Goal: Task Accomplishment & Management: Complete application form

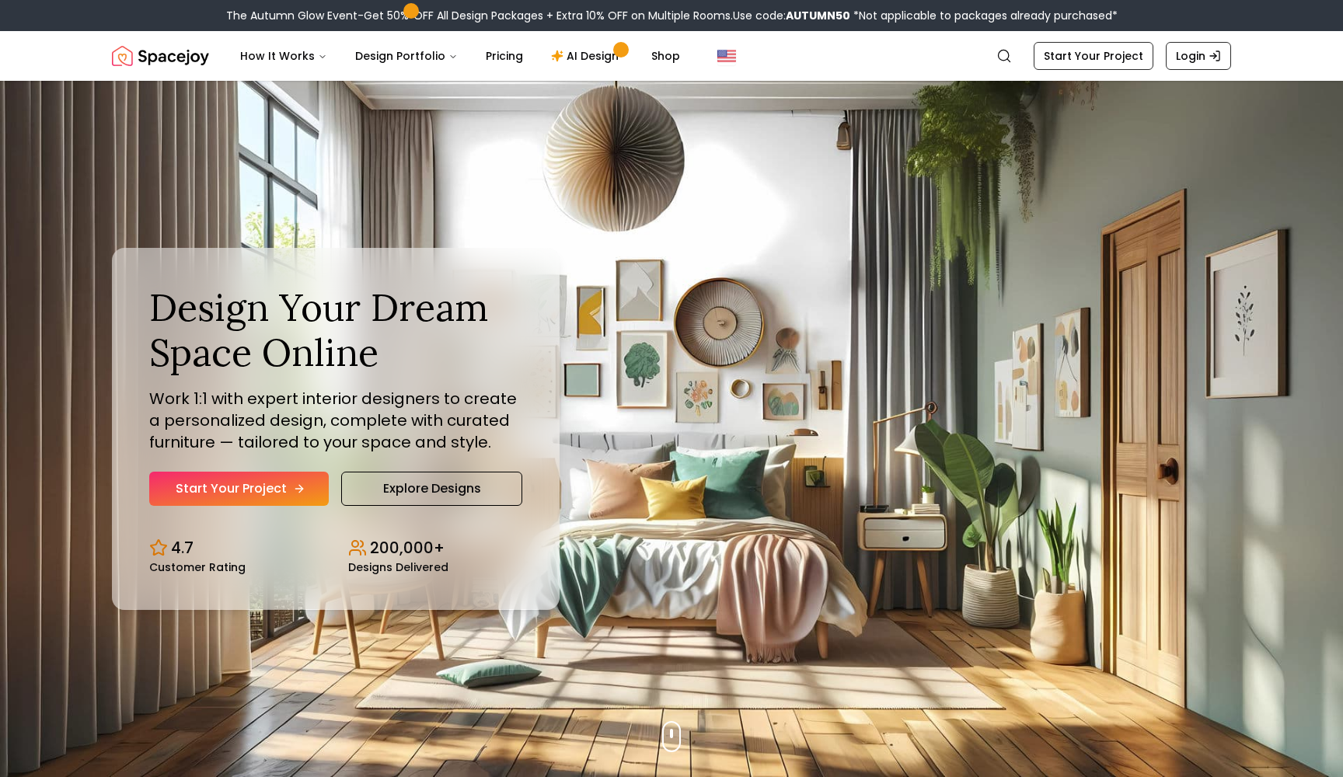
click at [295, 496] on link "Start Your Project" at bounding box center [239, 489] width 180 height 34
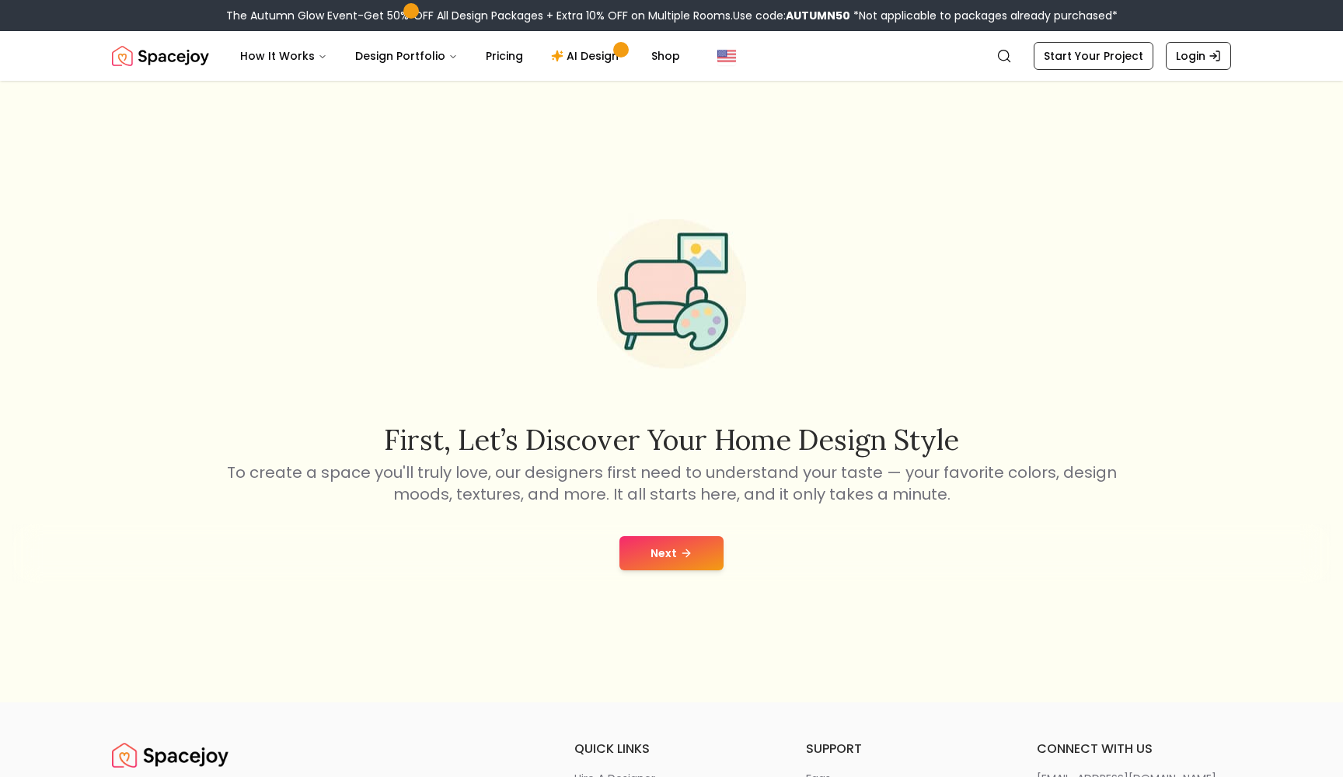
click at [698, 558] on button "Next" at bounding box center [672, 553] width 104 height 34
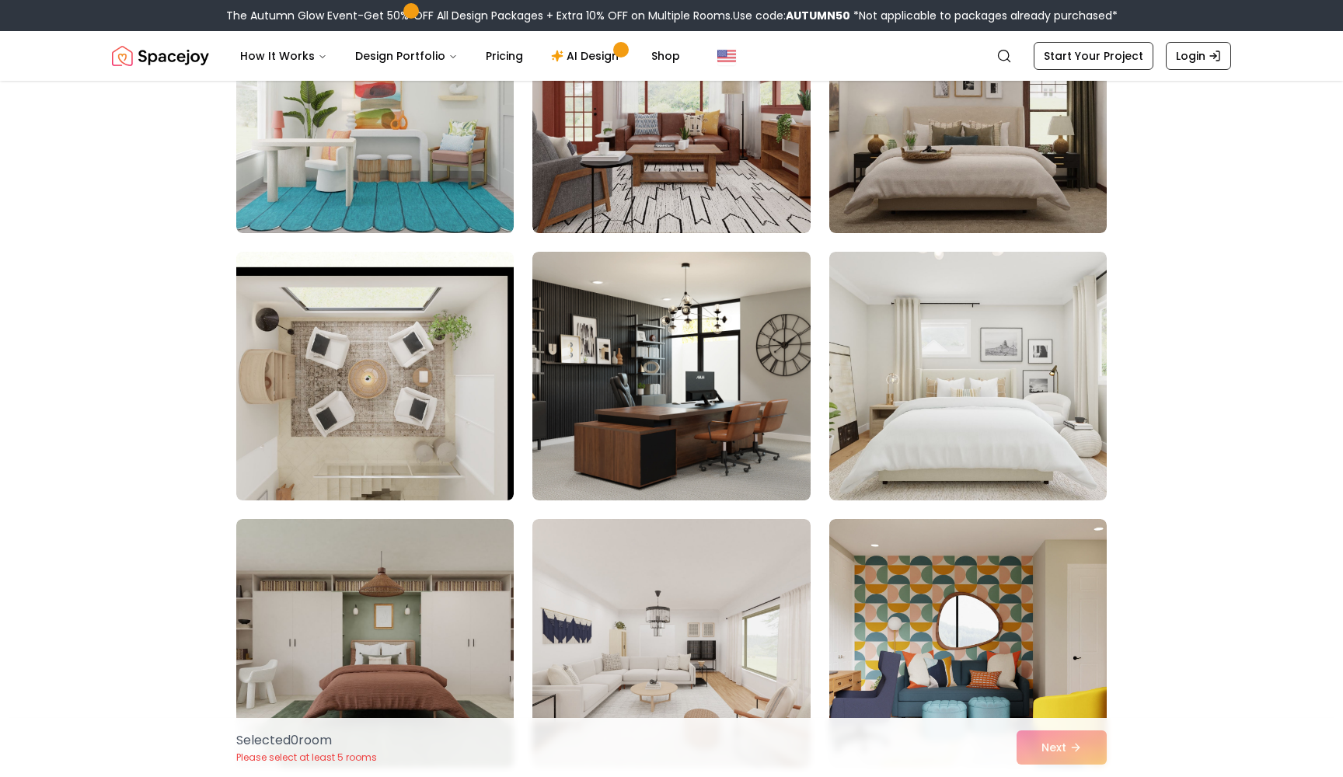
scroll to position [1239, 0]
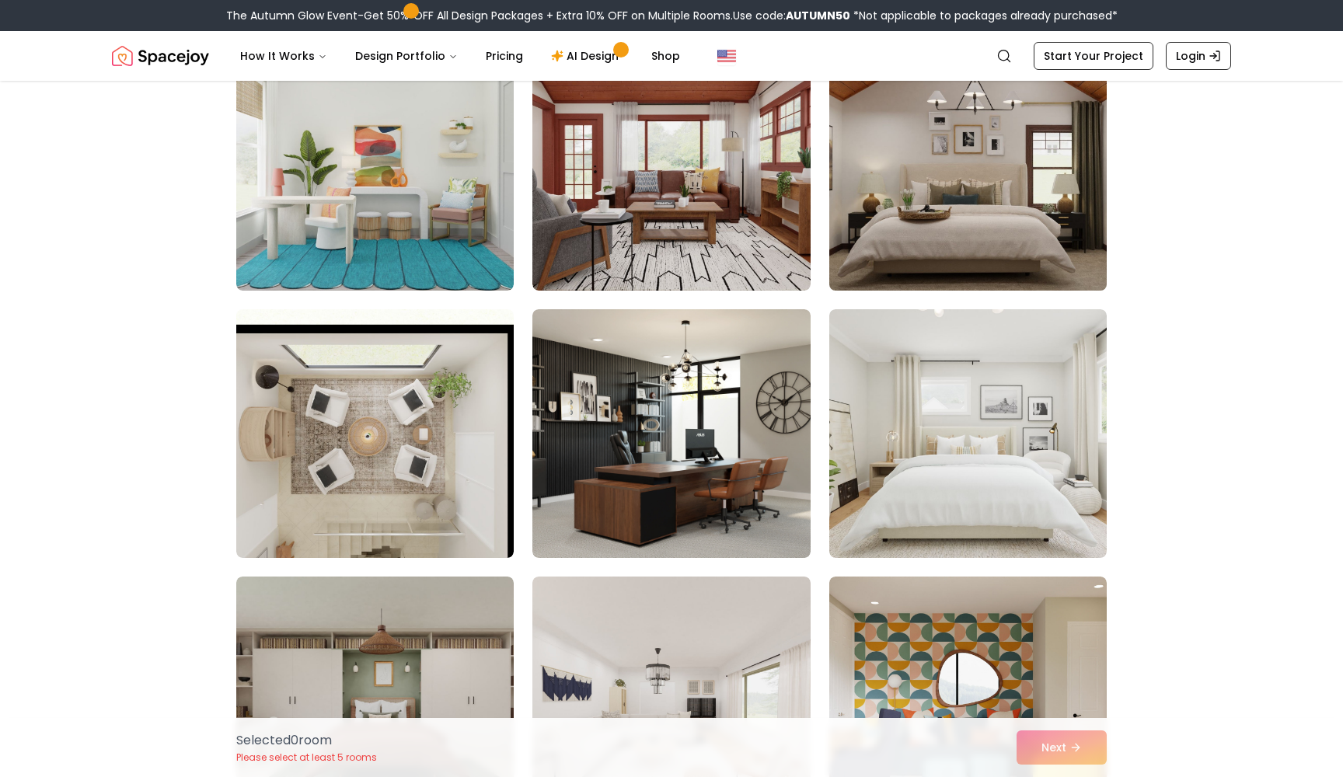
click at [945, 217] on img at bounding box center [968, 166] width 292 height 261
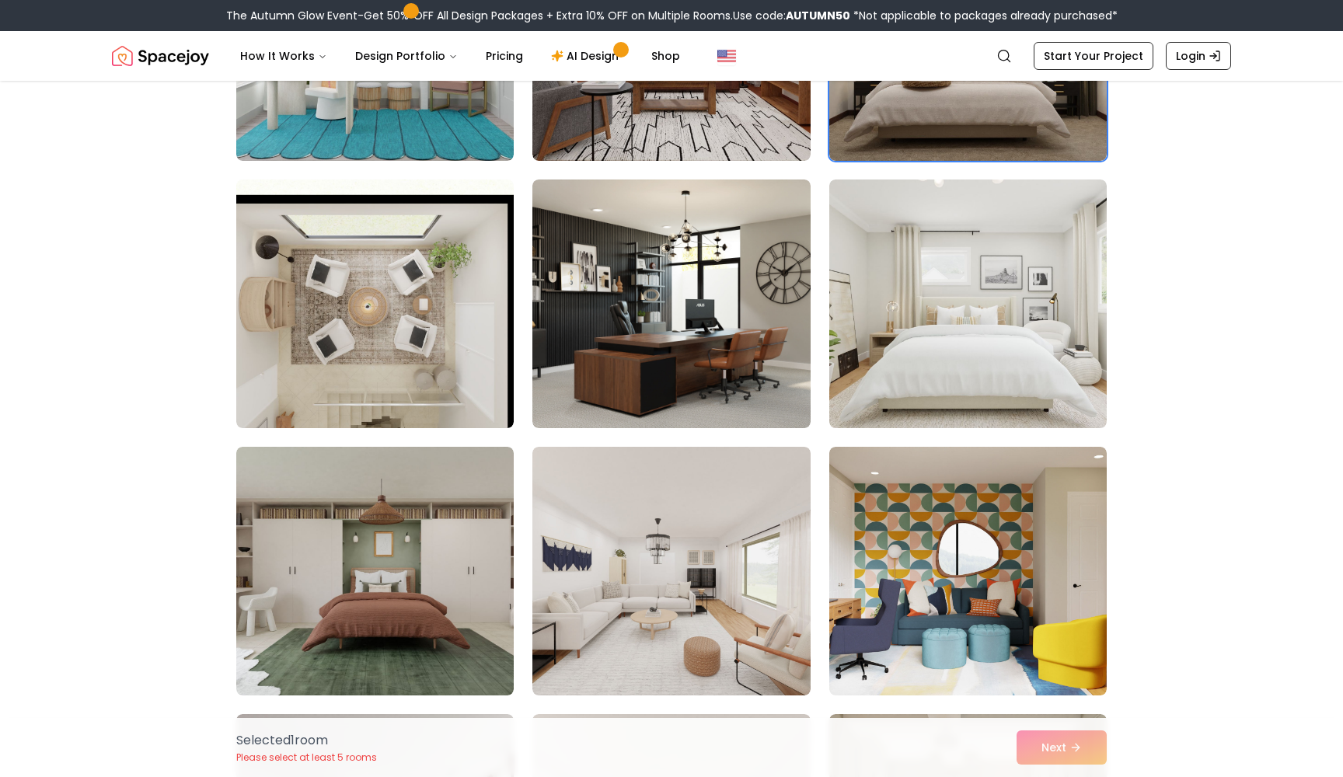
scroll to position [1370, 0]
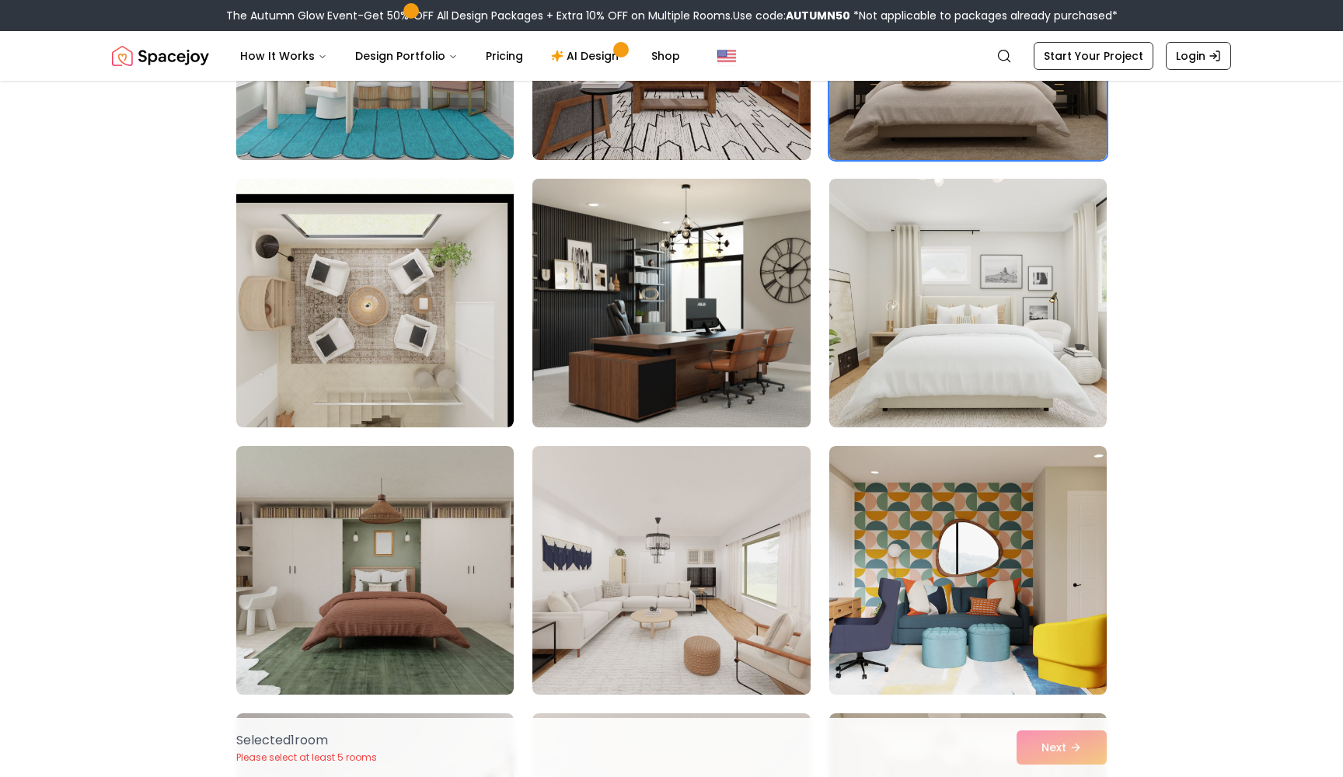
click at [773, 403] on img at bounding box center [672, 303] width 292 height 261
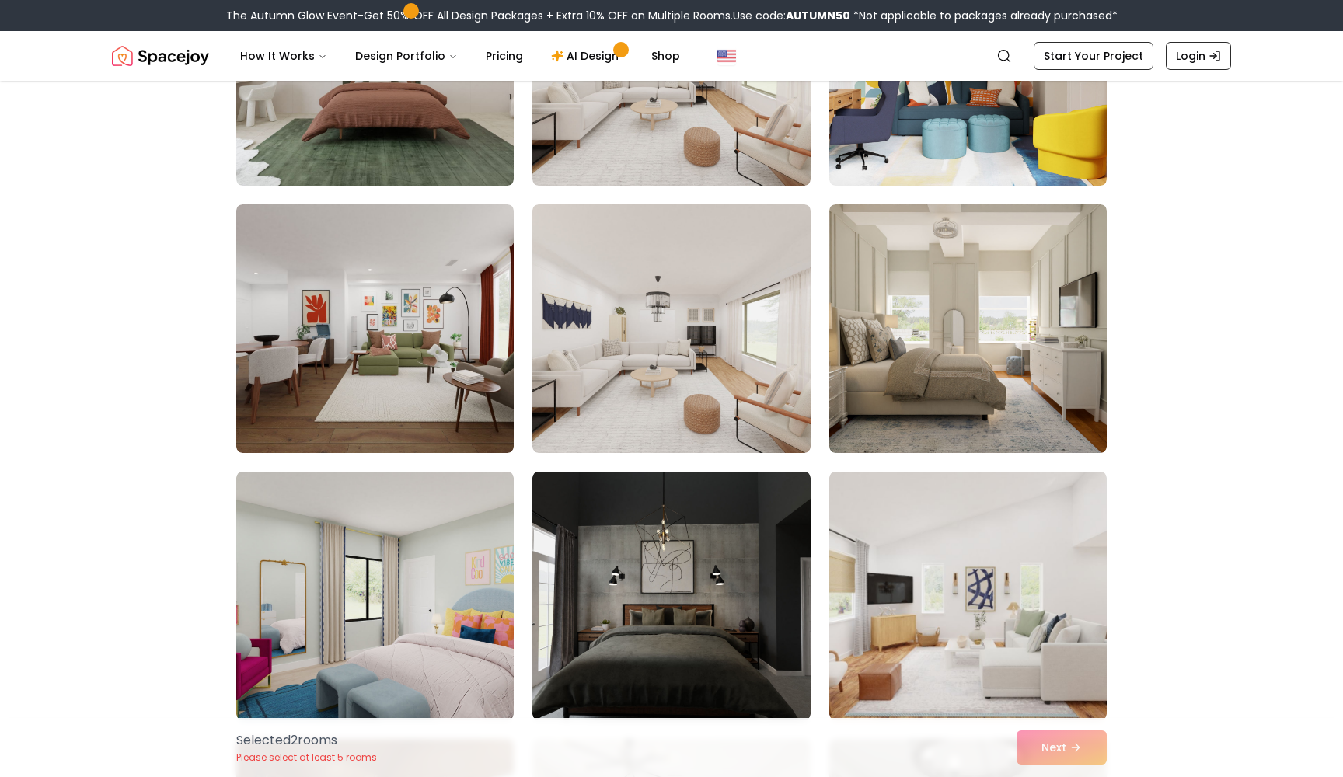
scroll to position [1880, 0]
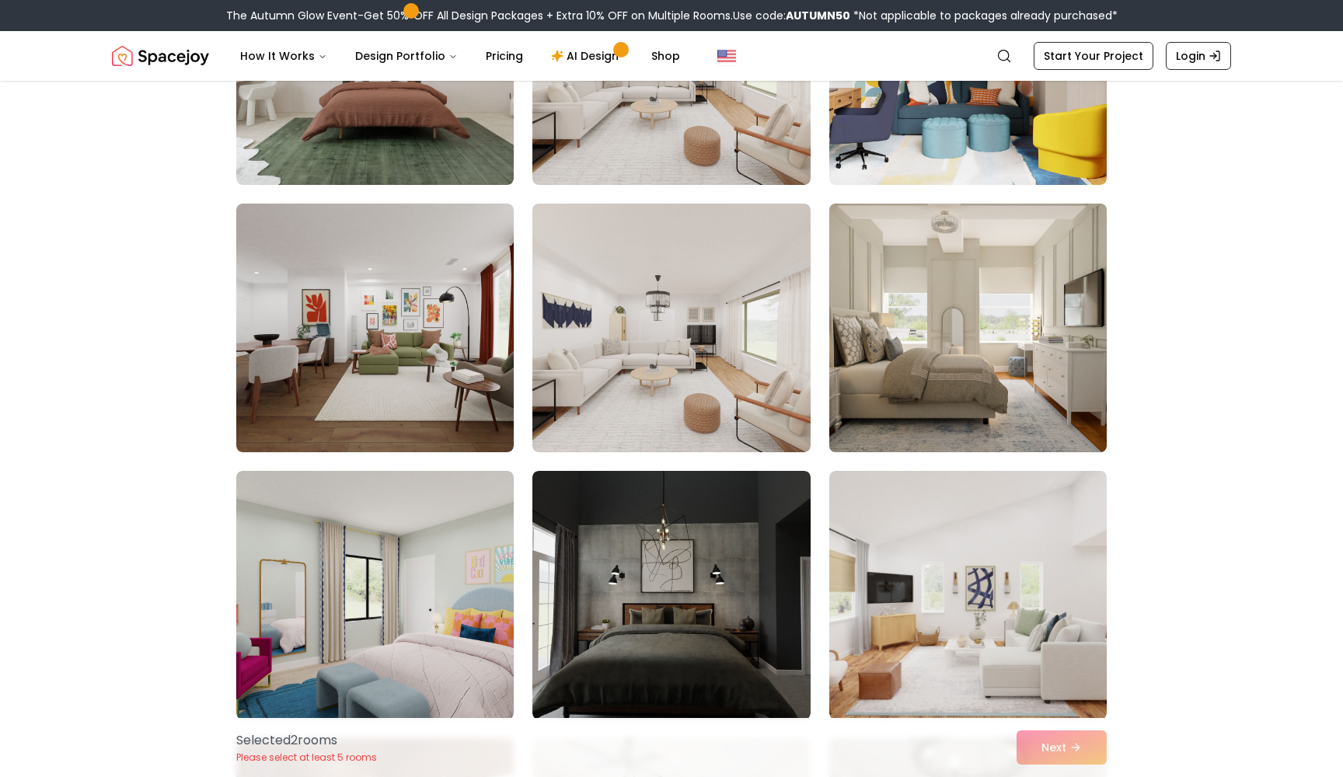
click at [917, 375] on img at bounding box center [968, 327] width 292 height 261
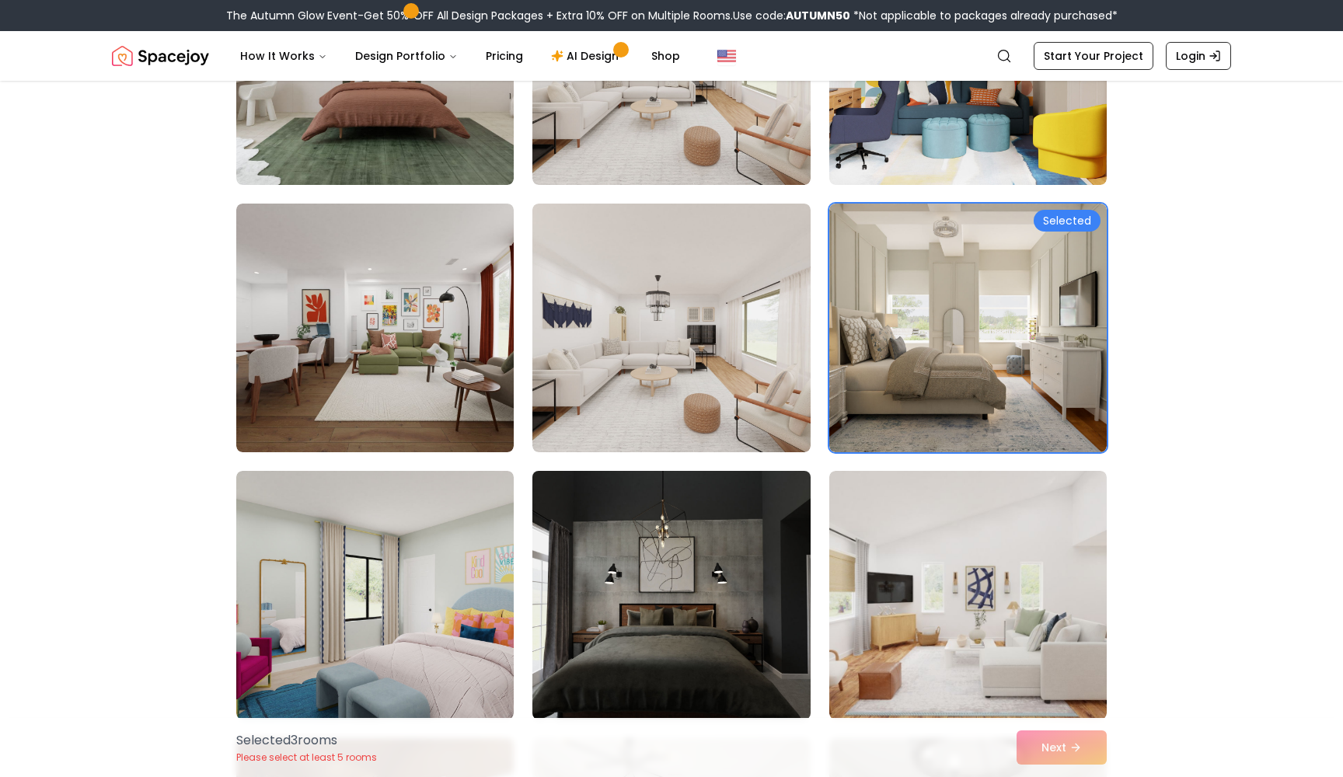
click at [775, 509] on img at bounding box center [672, 595] width 292 height 261
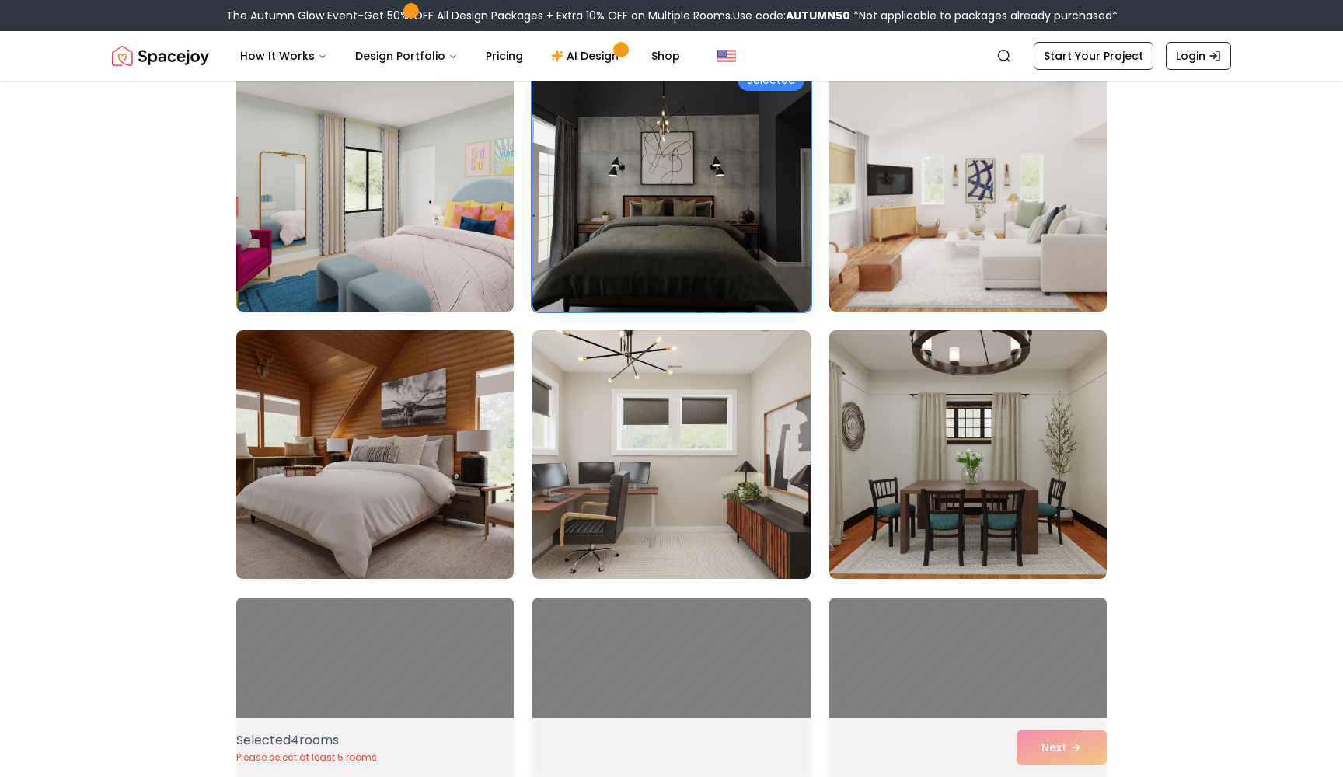
scroll to position [2289, 0]
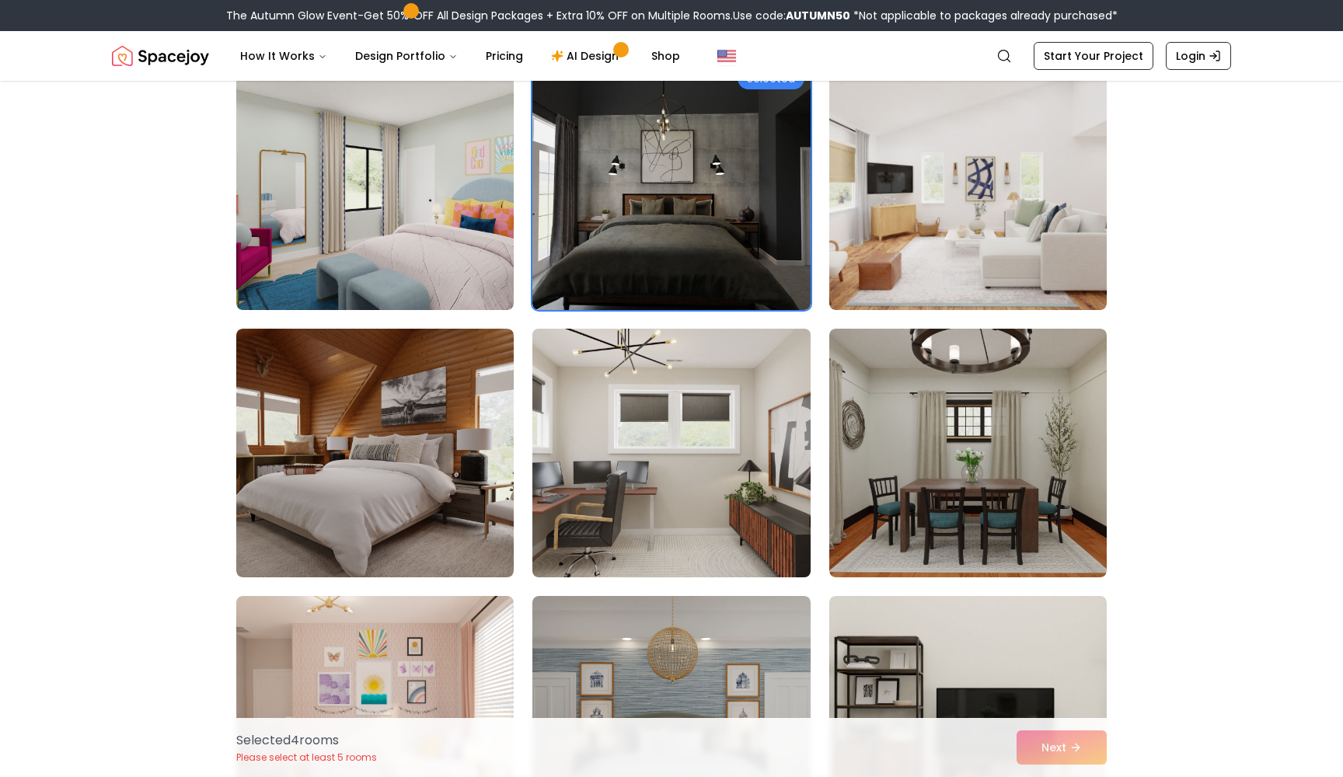
click at [774, 505] on img at bounding box center [672, 453] width 292 height 261
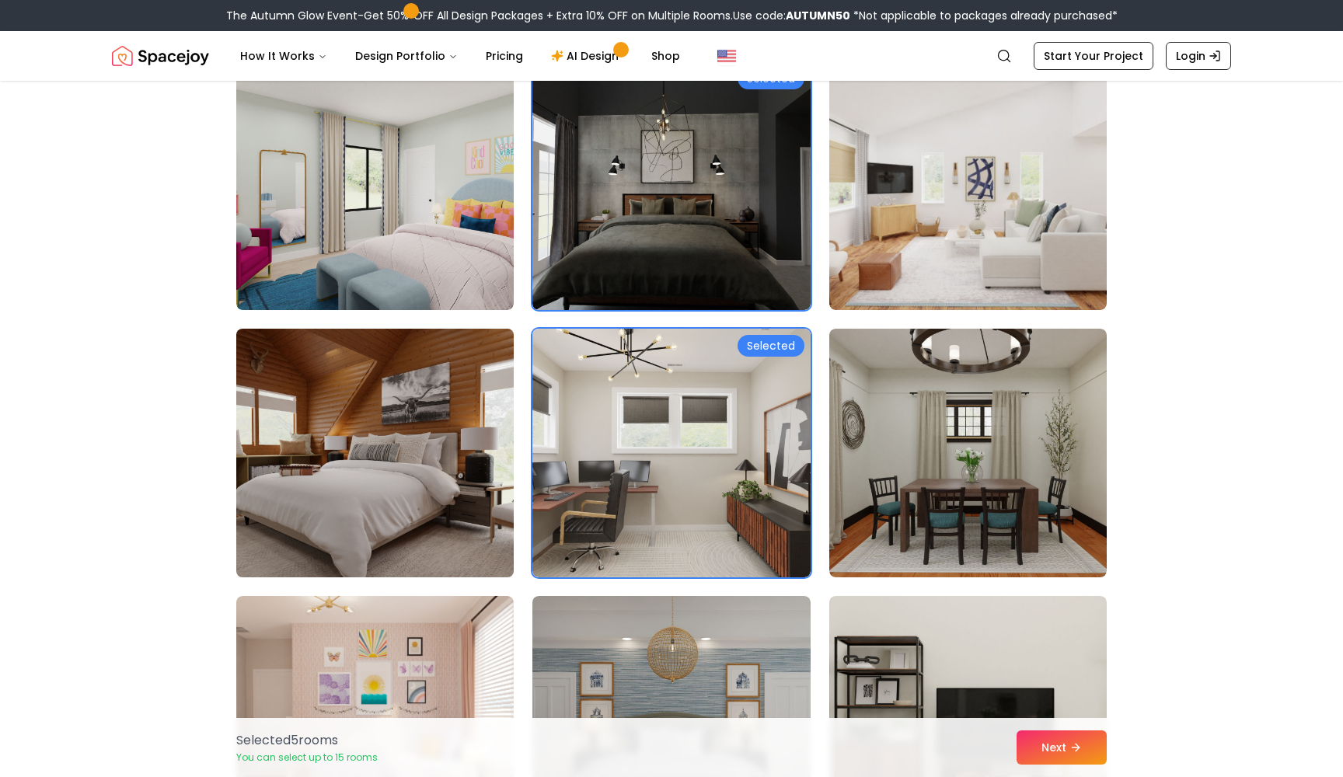
click at [351, 519] on img at bounding box center [375, 453] width 292 height 261
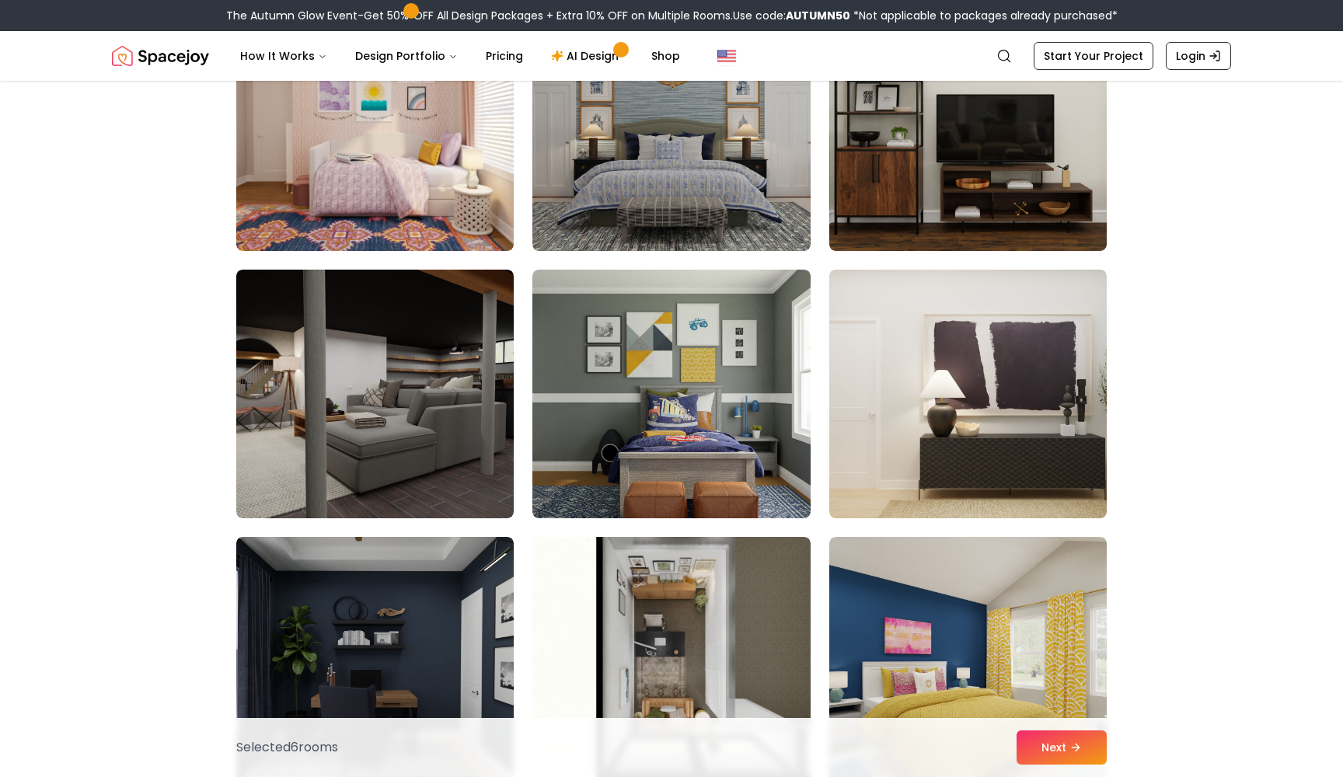
scroll to position [2890, 0]
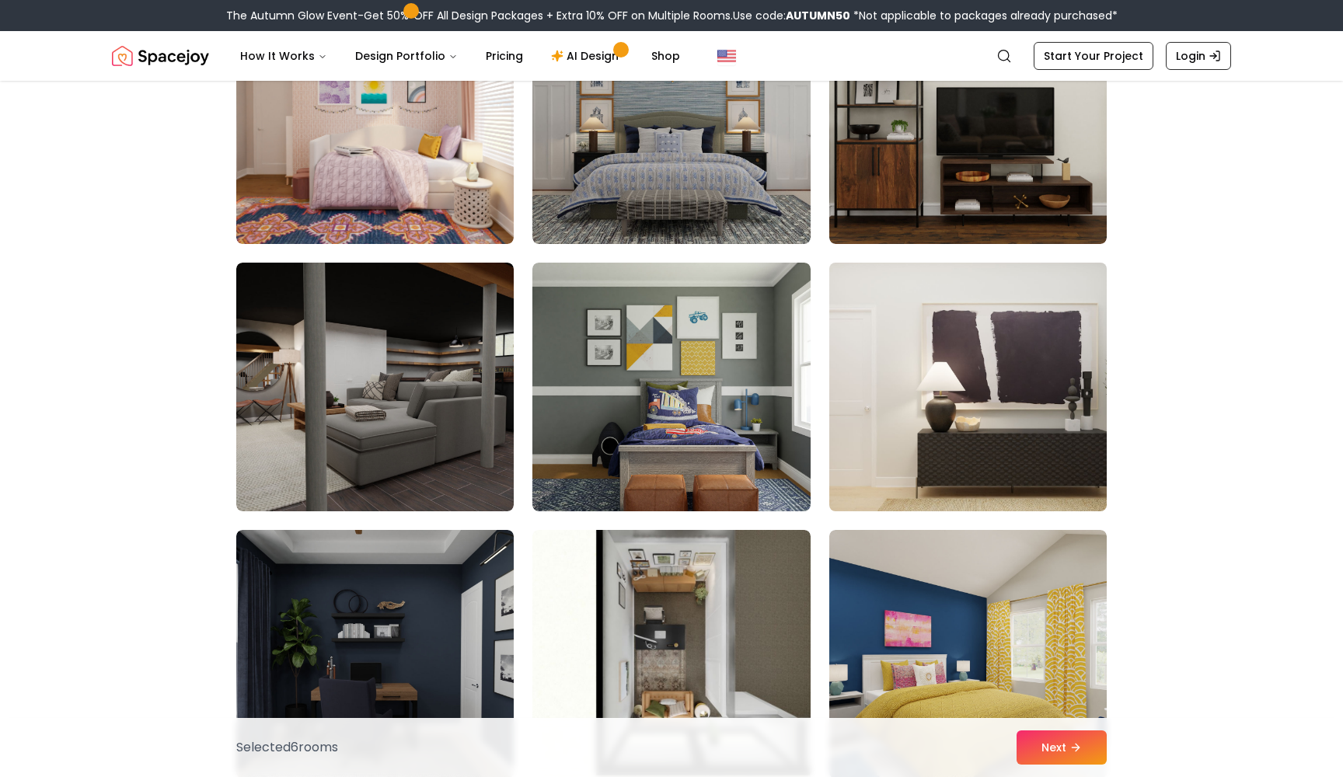
click at [886, 456] on img at bounding box center [968, 387] width 292 height 261
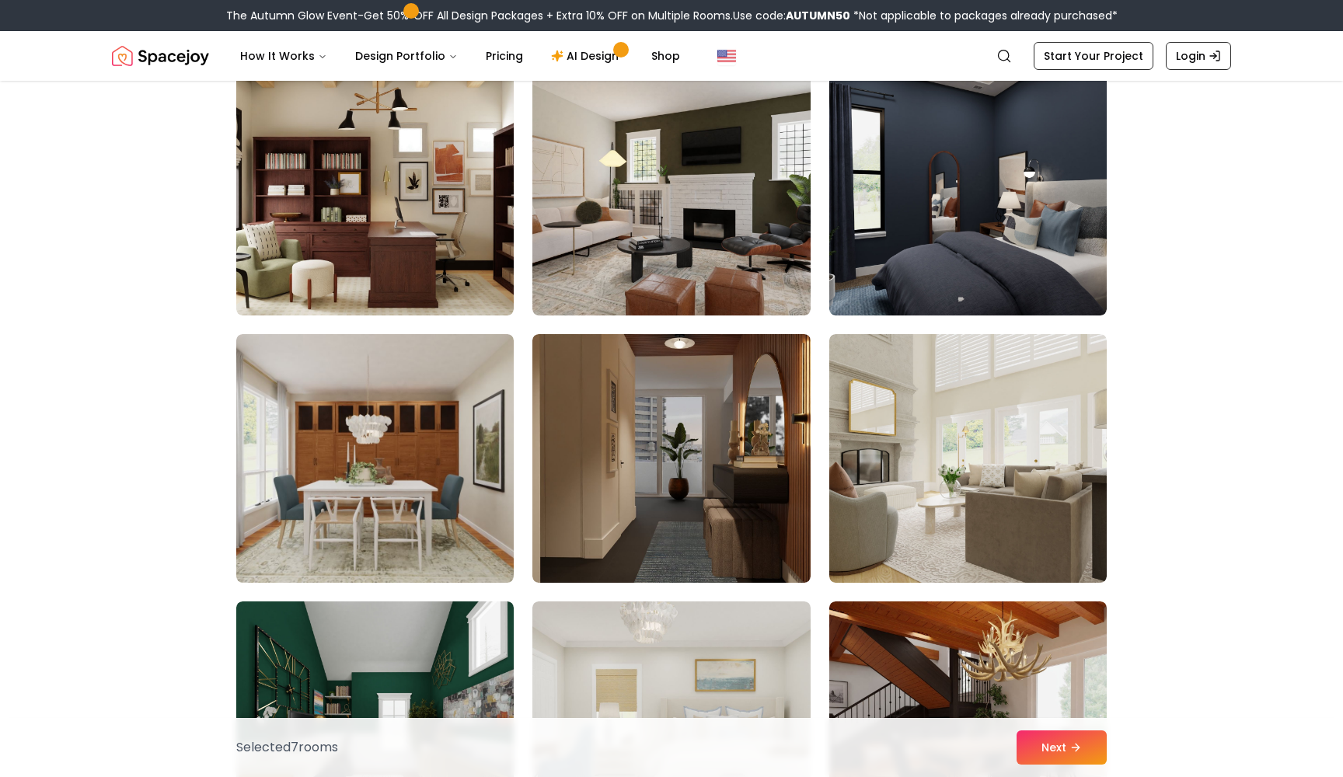
scroll to position [5241, 0]
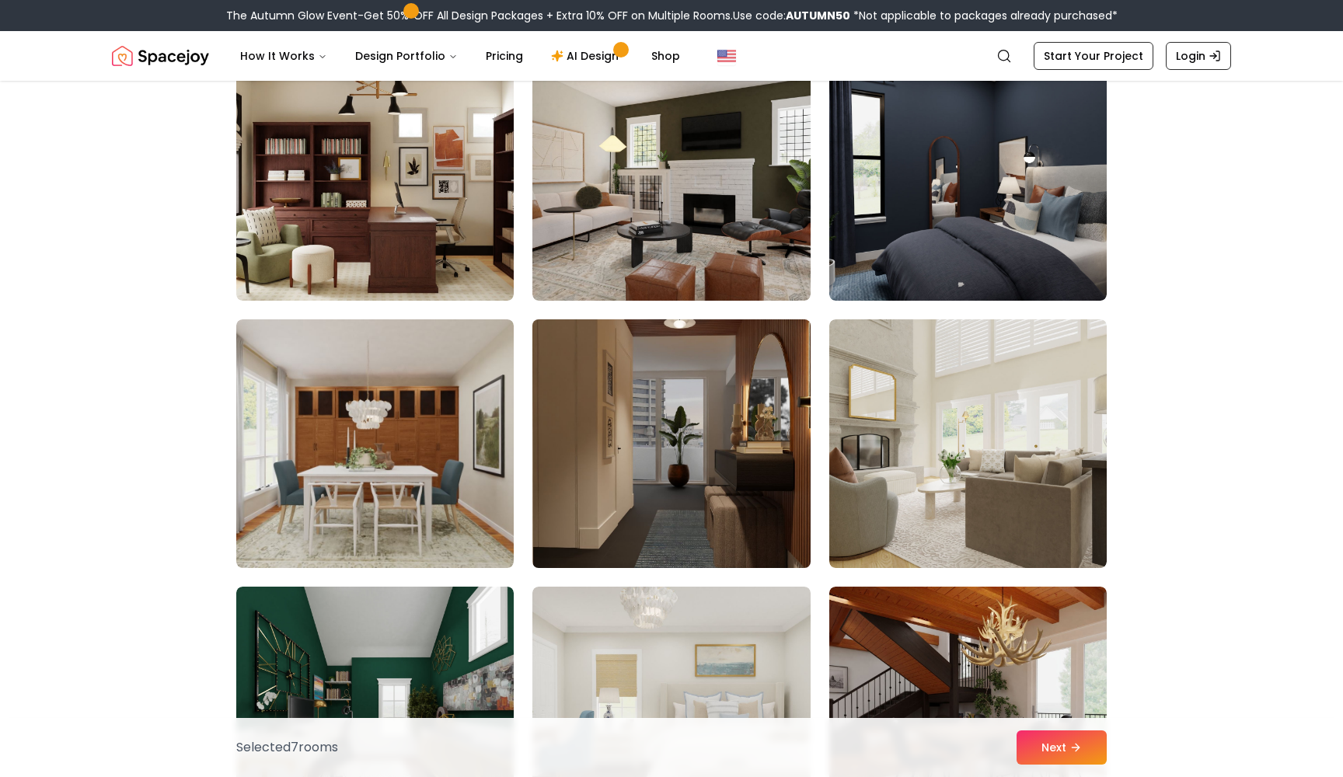
click at [770, 536] on img at bounding box center [672, 443] width 292 height 261
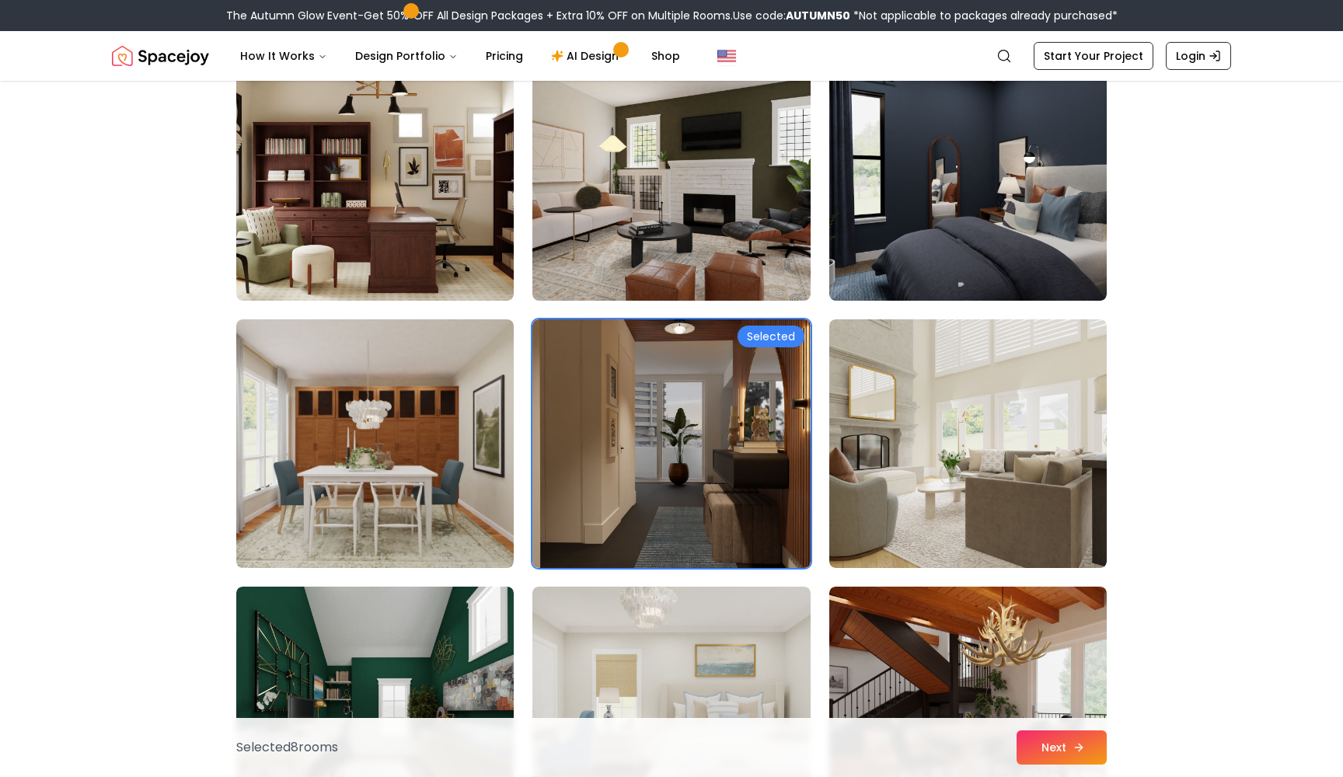
click at [1050, 746] on button "Next" at bounding box center [1062, 748] width 90 height 34
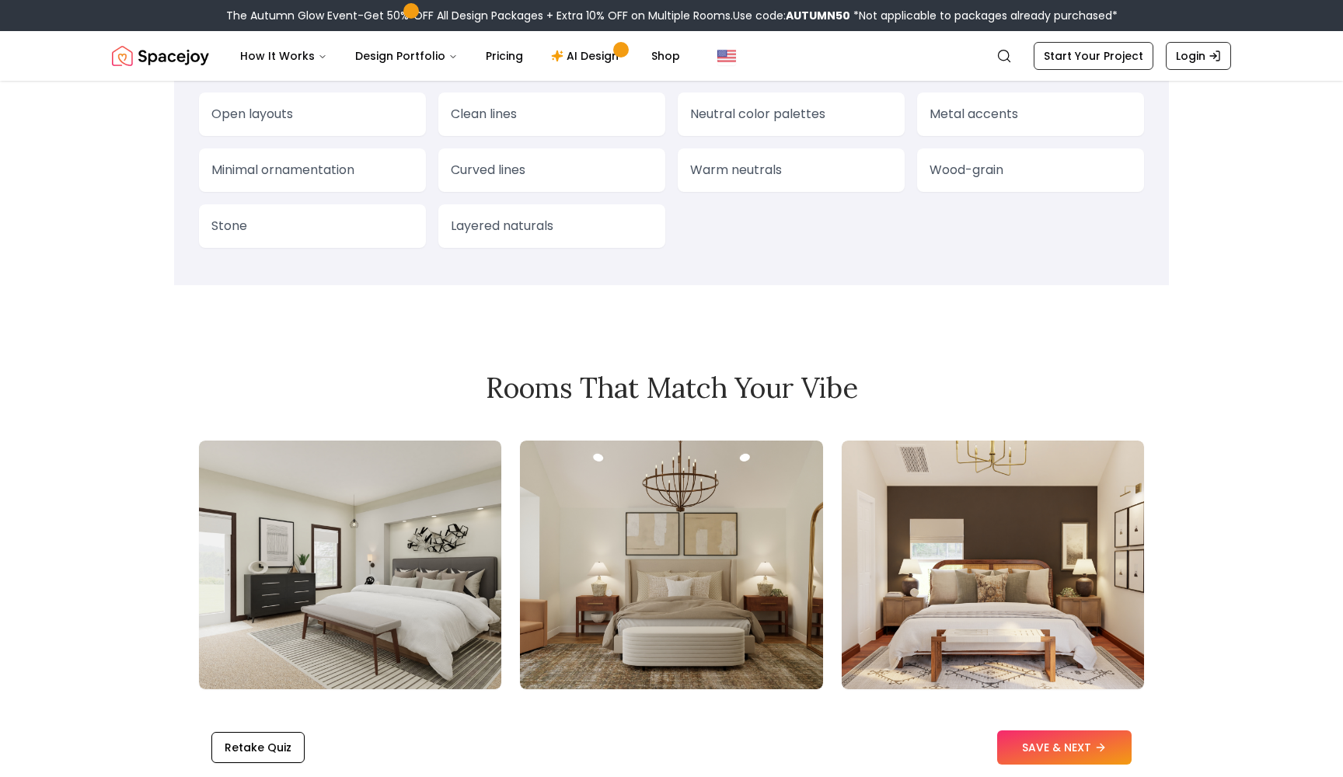
scroll to position [1400, 0]
